Goal: Information Seeking & Learning: Learn about a topic

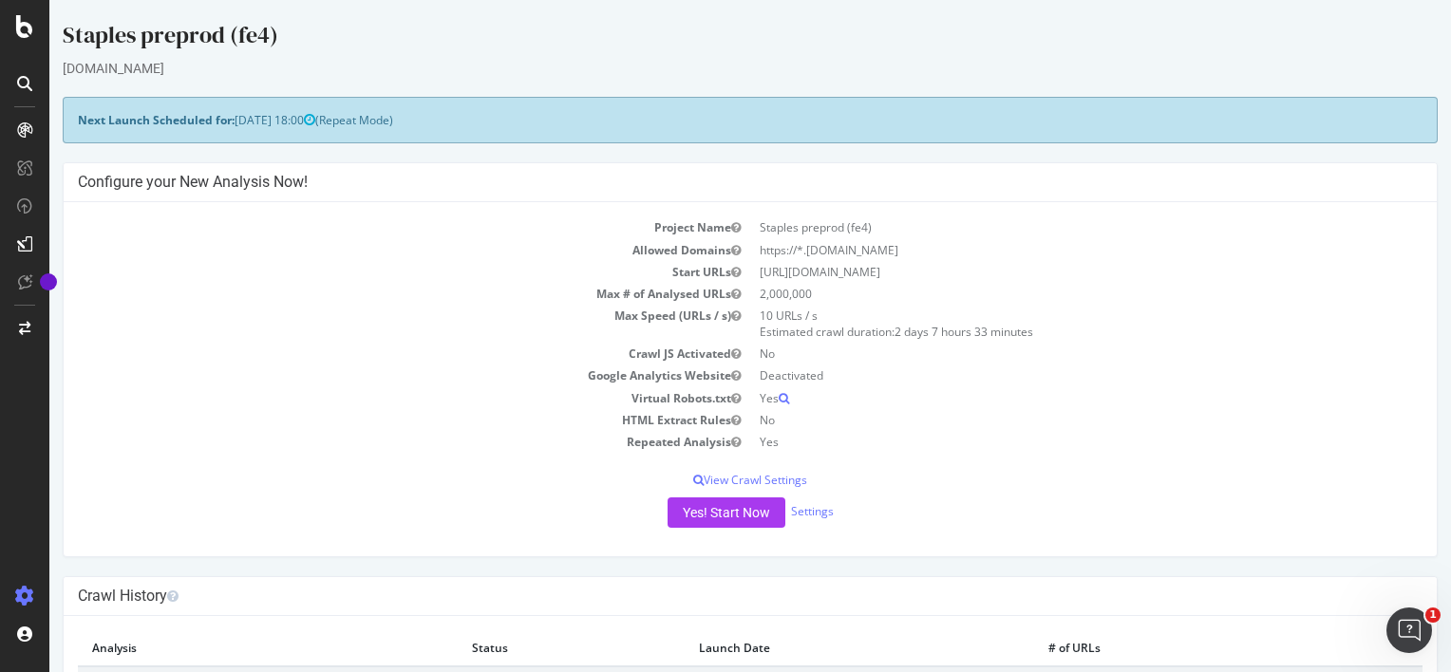
click at [306, 425] on td "HTML Extract Rules" at bounding box center [414, 420] width 672 height 22
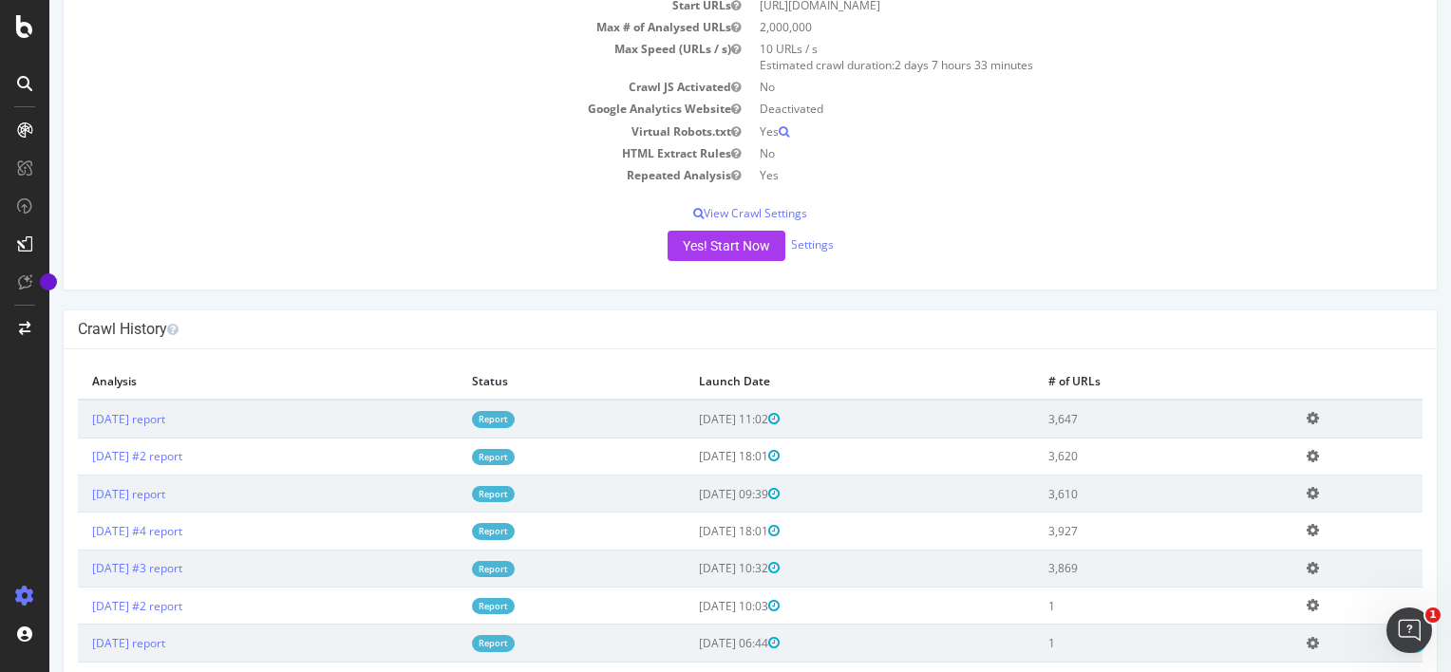
scroll to position [353, 0]
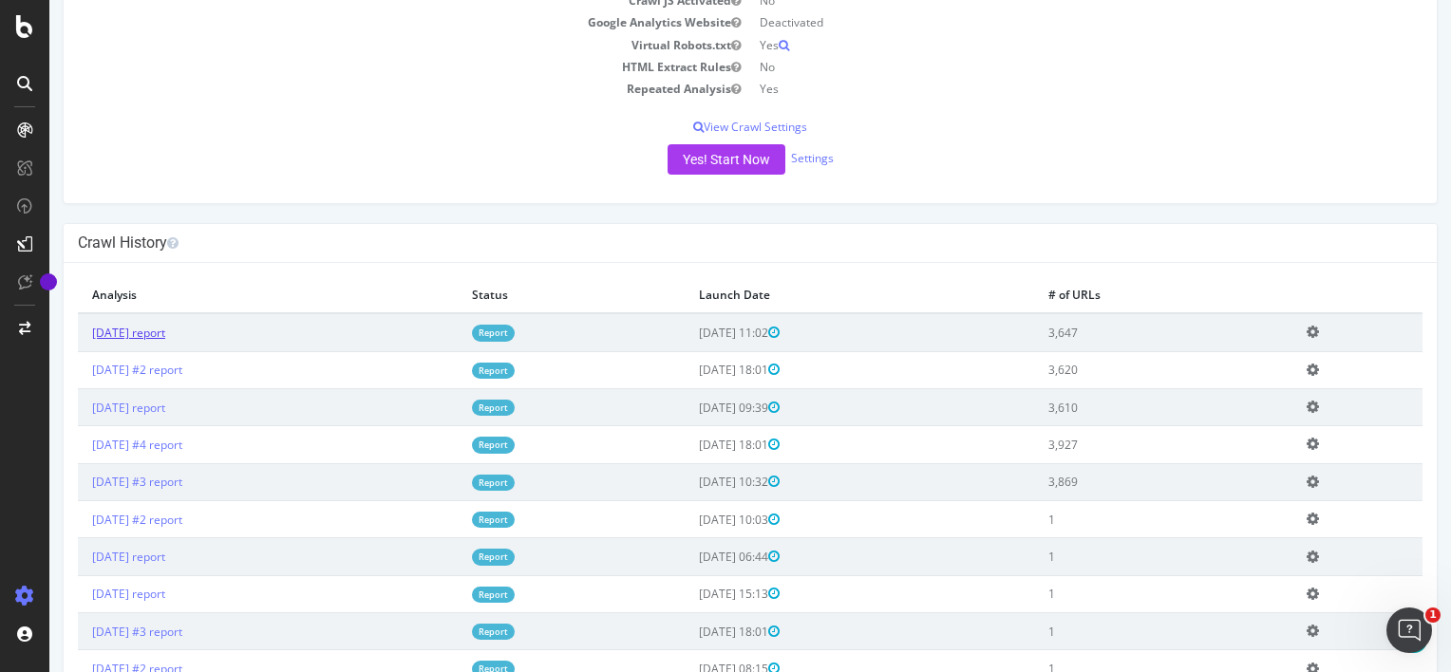
click at [165, 329] on link "[DATE] report" at bounding box center [128, 333] width 73 height 16
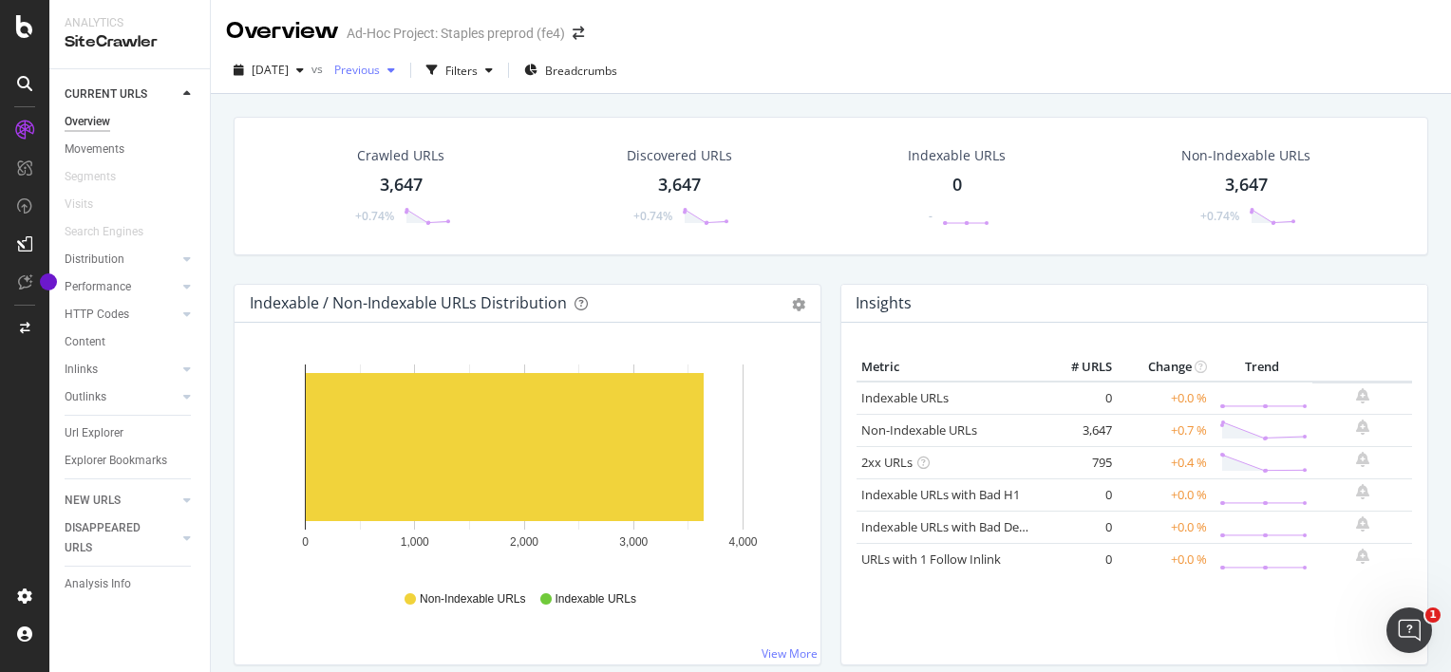
click at [395, 68] on icon "button" at bounding box center [391, 70] width 8 height 11
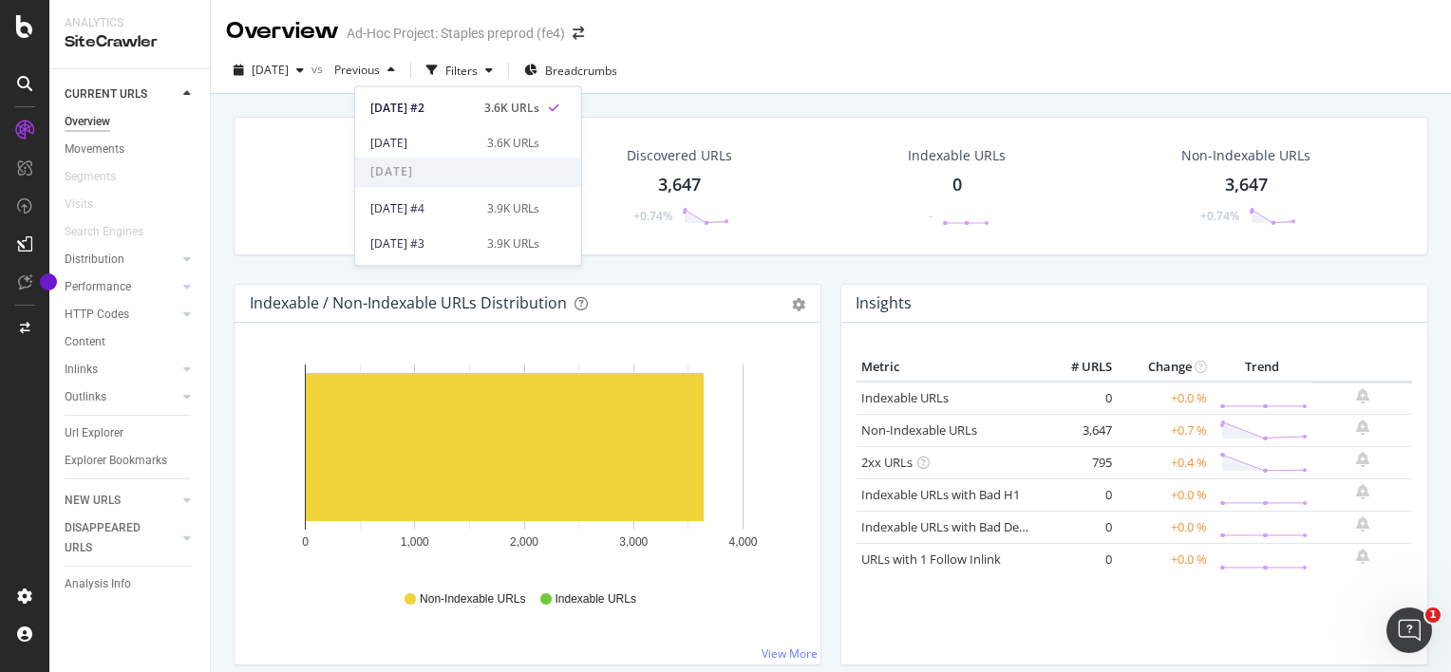
click at [835, 53] on div "[DATE] vs Previous Filters Breadcrumbs" at bounding box center [831, 70] width 1240 height 47
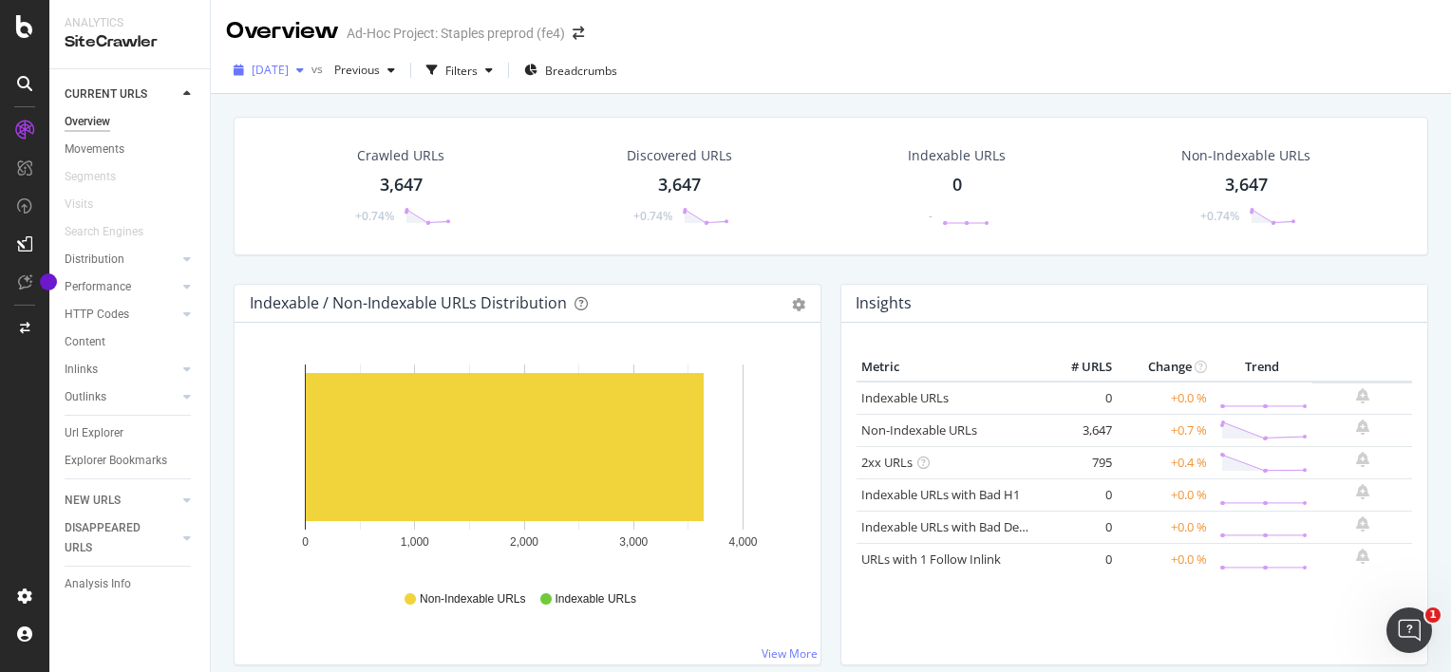
click at [311, 73] on div "button" at bounding box center [300, 70] width 23 height 11
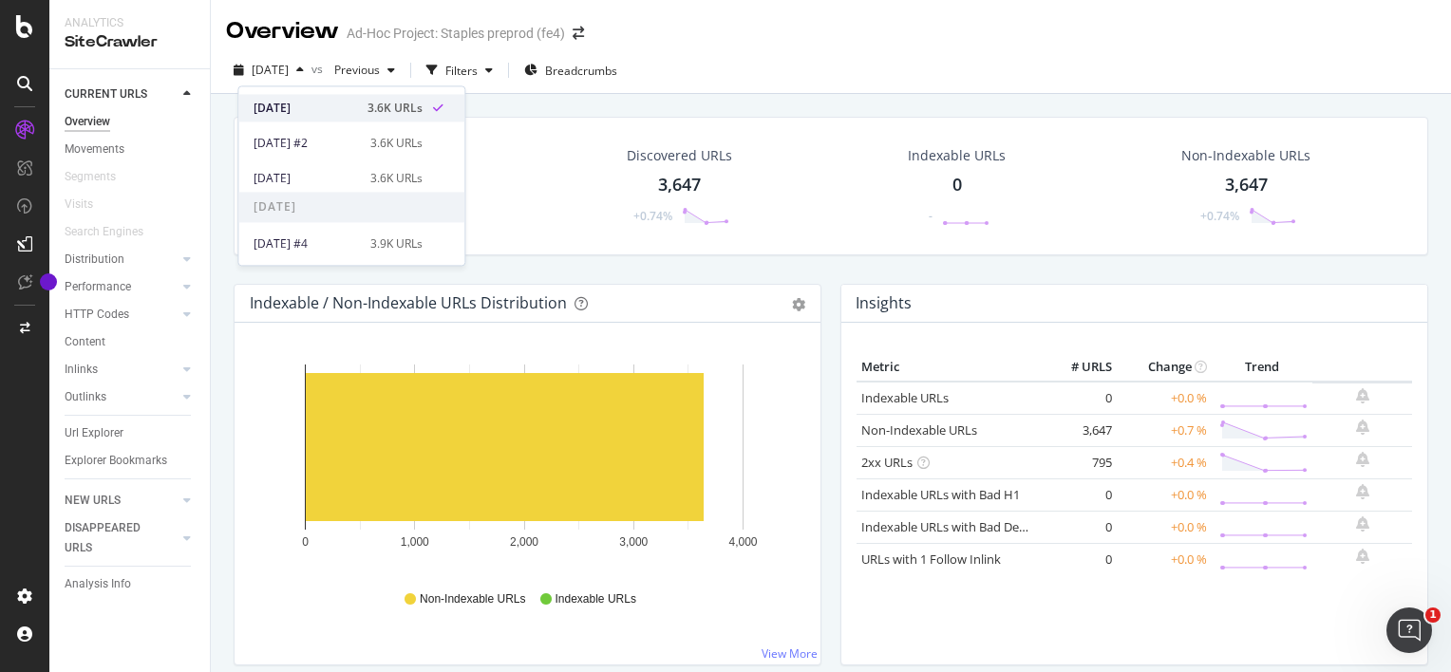
click at [361, 116] on div "[DATE] 3.6K URLs" at bounding box center [338, 108] width 169 height 17
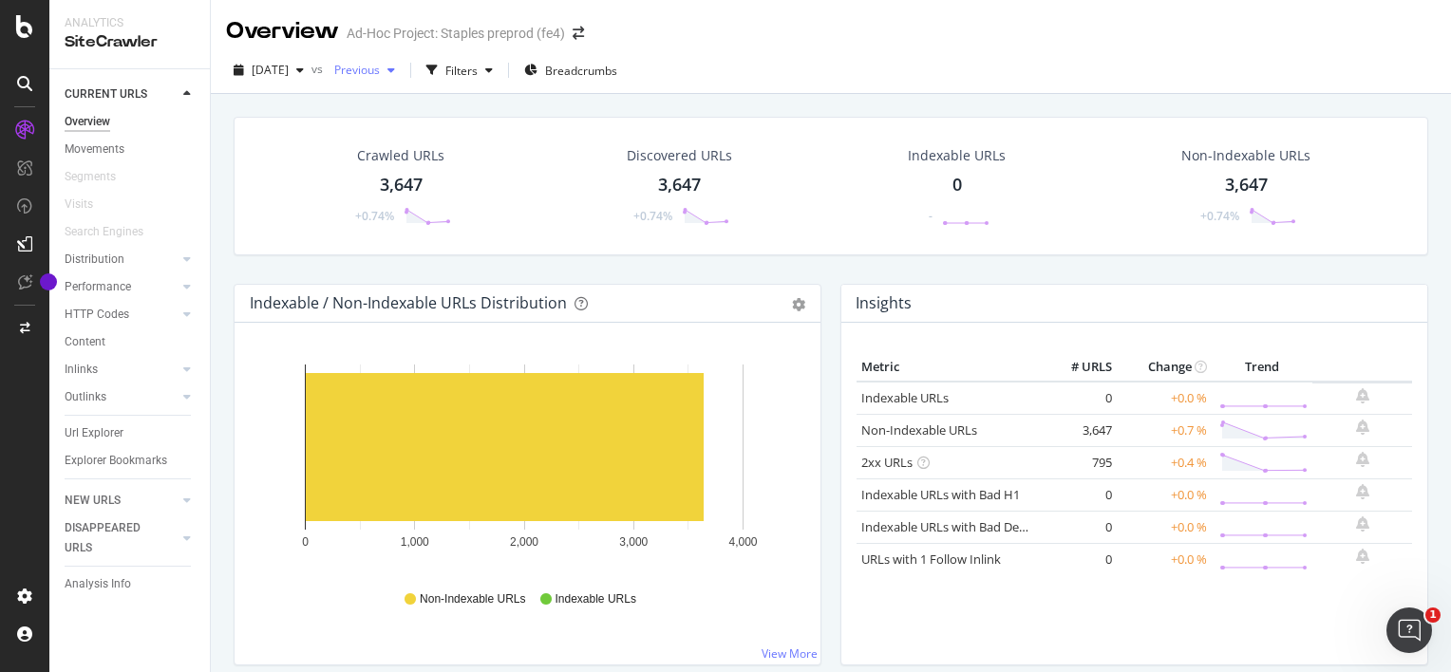
click at [403, 72] on div "button" at bounding box center [391, 70] width 23 height 11
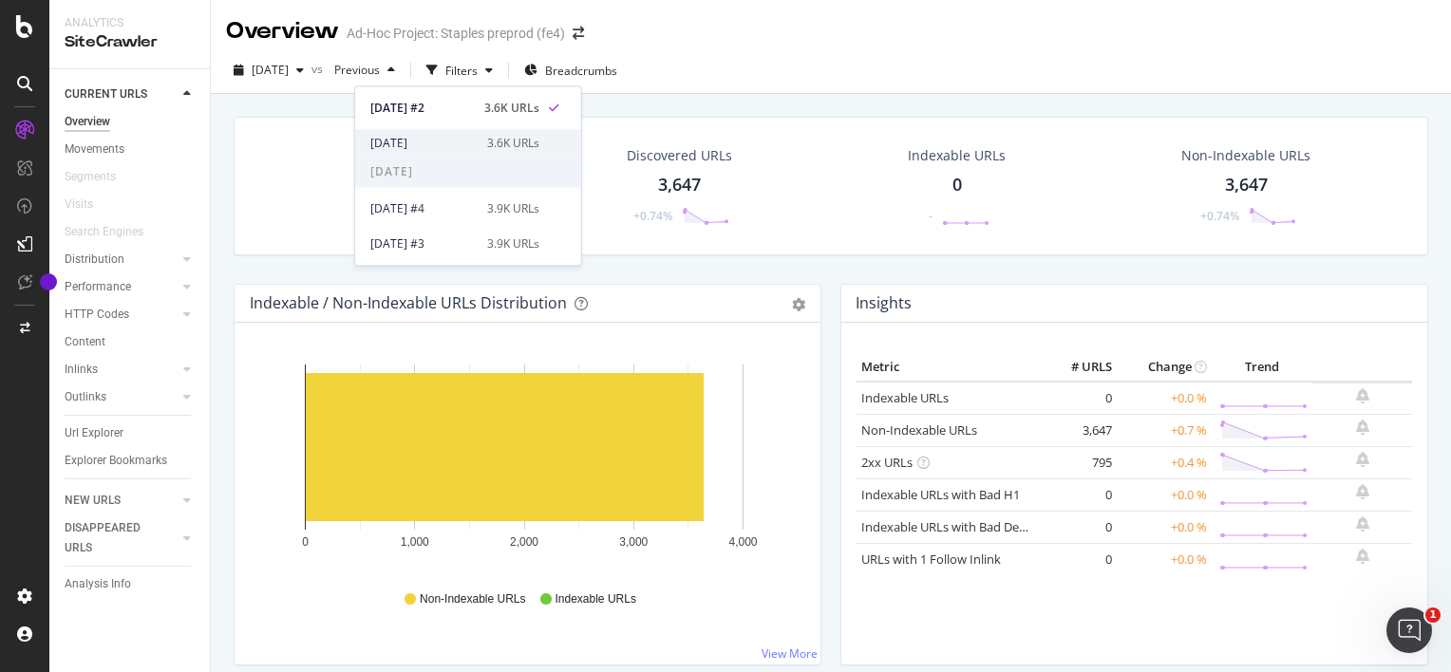
click at [447, 145] on div "[DATE]" at bounding box center [422, 143] width 105 height 17
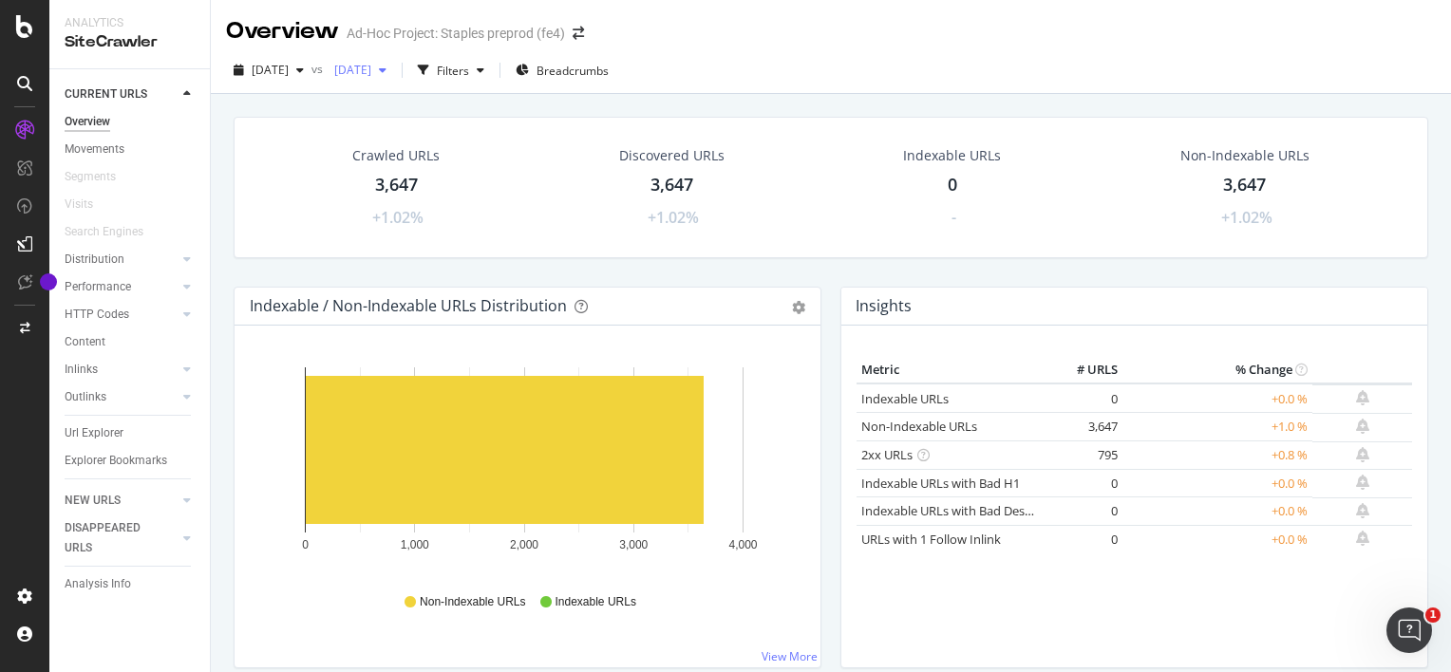
click at [394, 79] on div "[DATE]" at bounding box center [360, 70] width 67 height 28
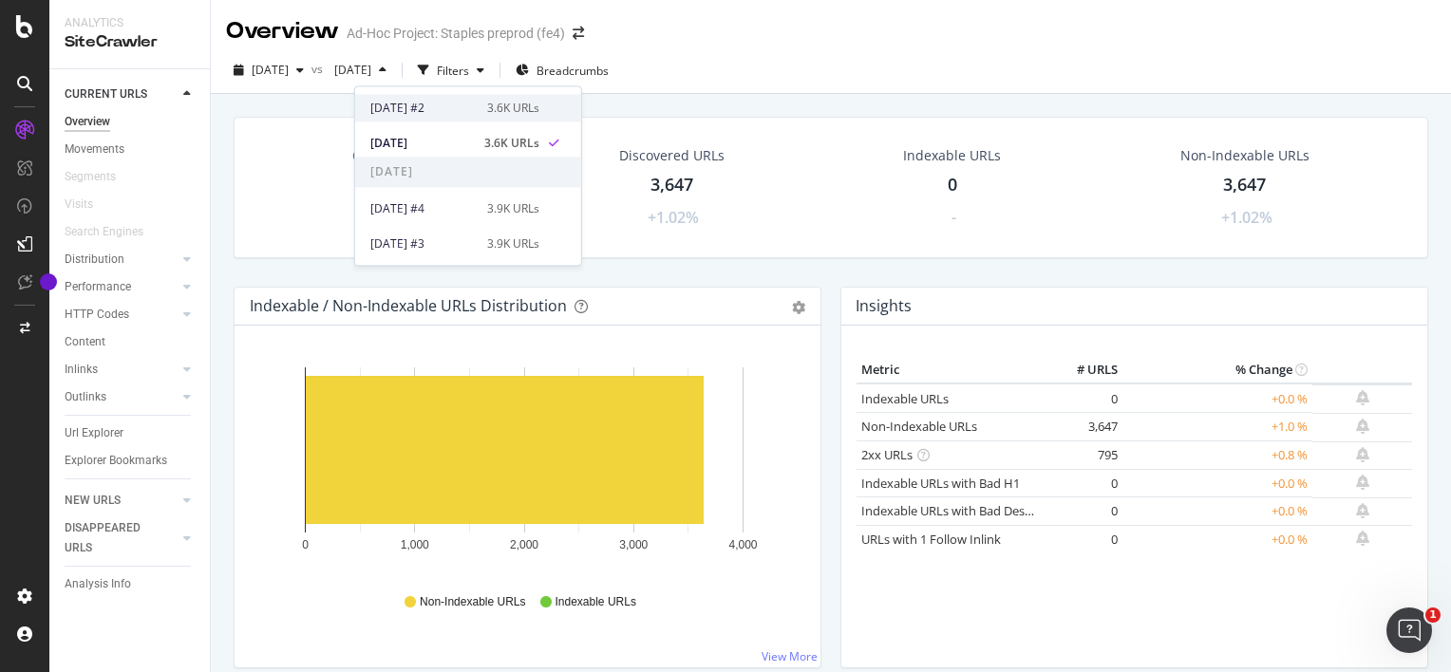
click at [442, 106] on div "[DATE] #2" at bounding box center [422, 108] width 105 height 17
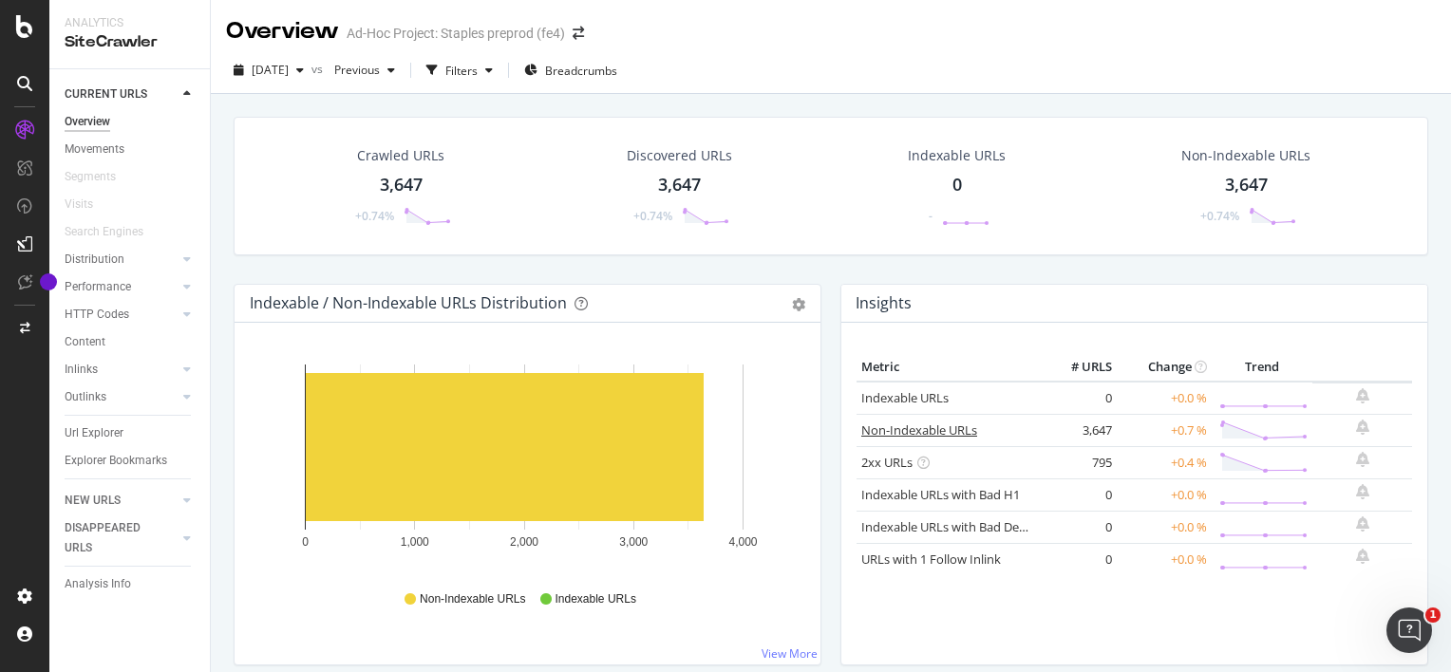
click at [957, 434] on link "Non-Indexable URLs" at bounding box center [919, 430] width 116 height 17
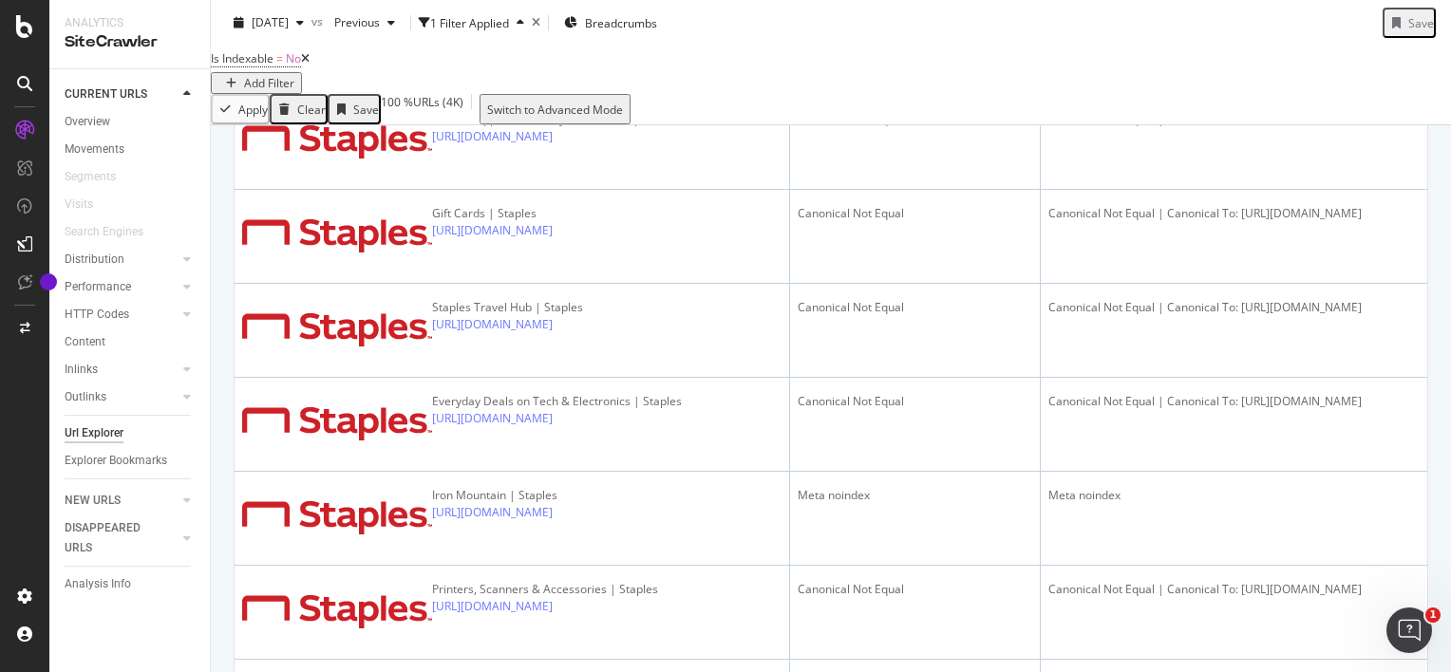
scroll to position [1418, 0]
